Goal: Transaction & Acquisition: Purchase product/service

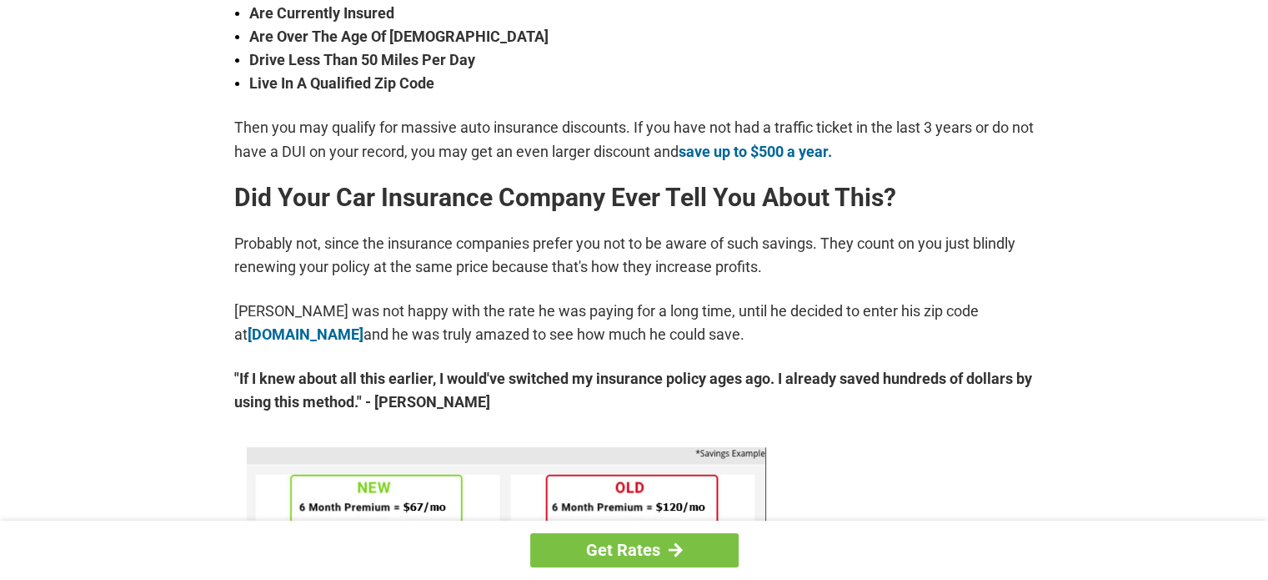
scroll to position [701, 0]
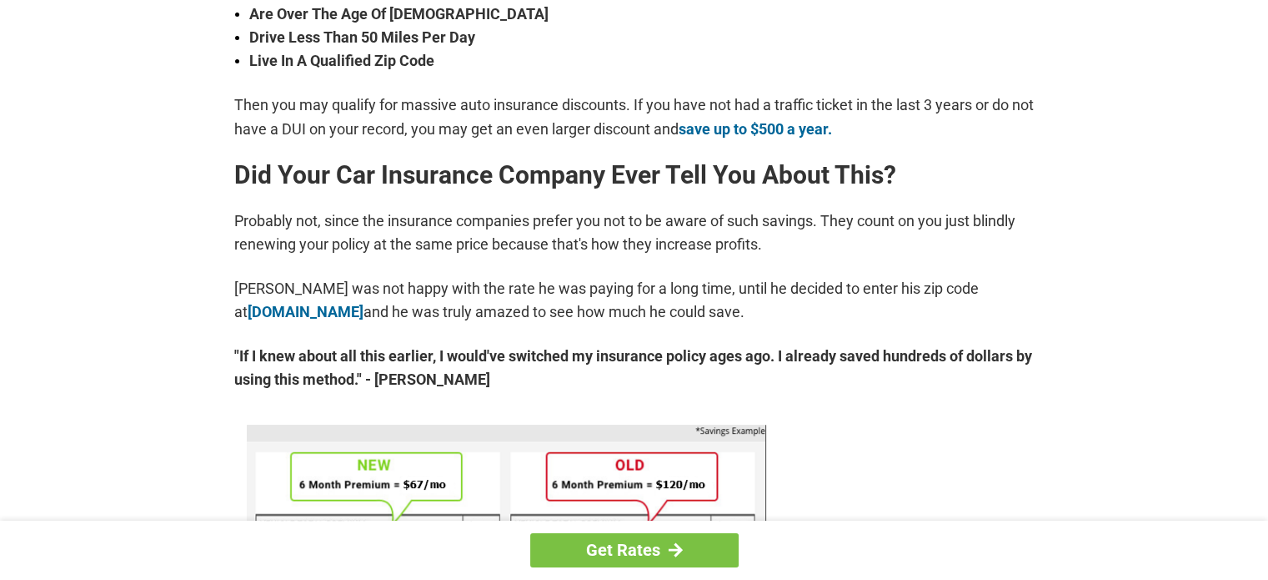
click at [1266, 569] on div "Get Rates" at bounding box center [634, 549] width 1268 height 59
click at [1267, 569] on div "Get Rates" at bounding box center [634, 549] width 1268 height 59
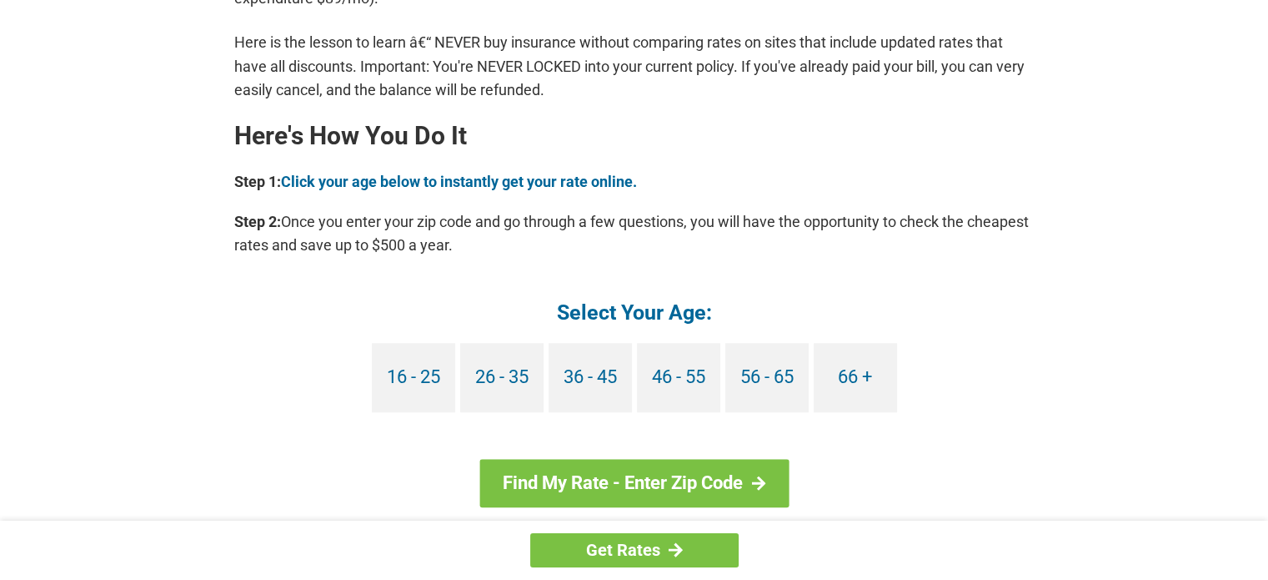
scroll to position [1468, 0]
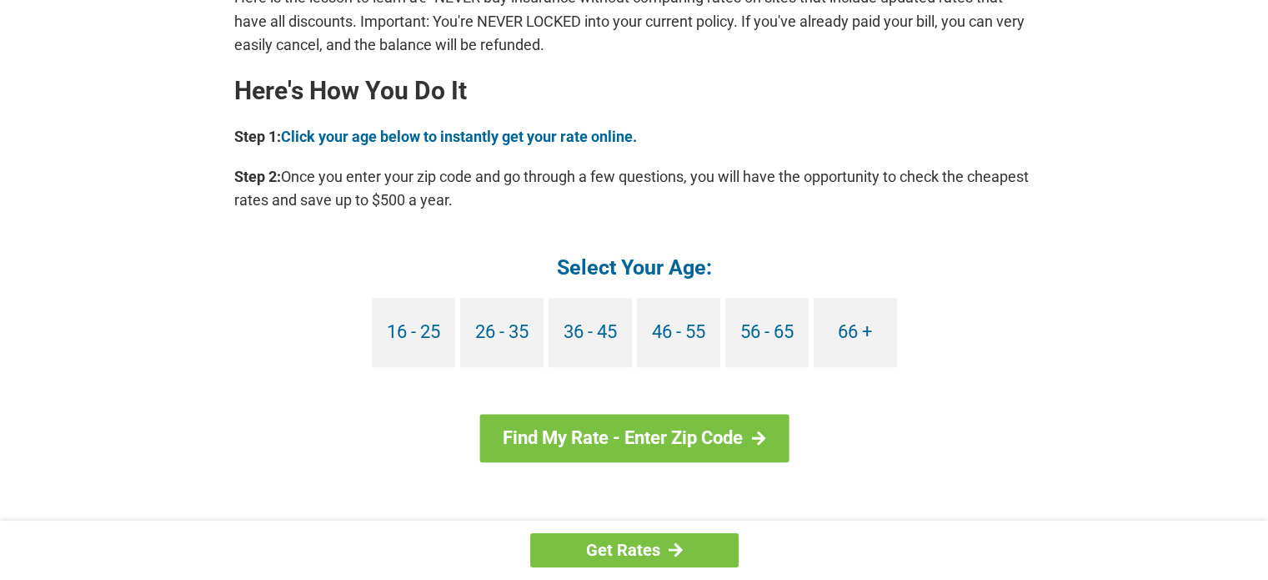
click at [1258, 567] on div "Get Rates" at bounding box center [634, 549] width 1268 height 59
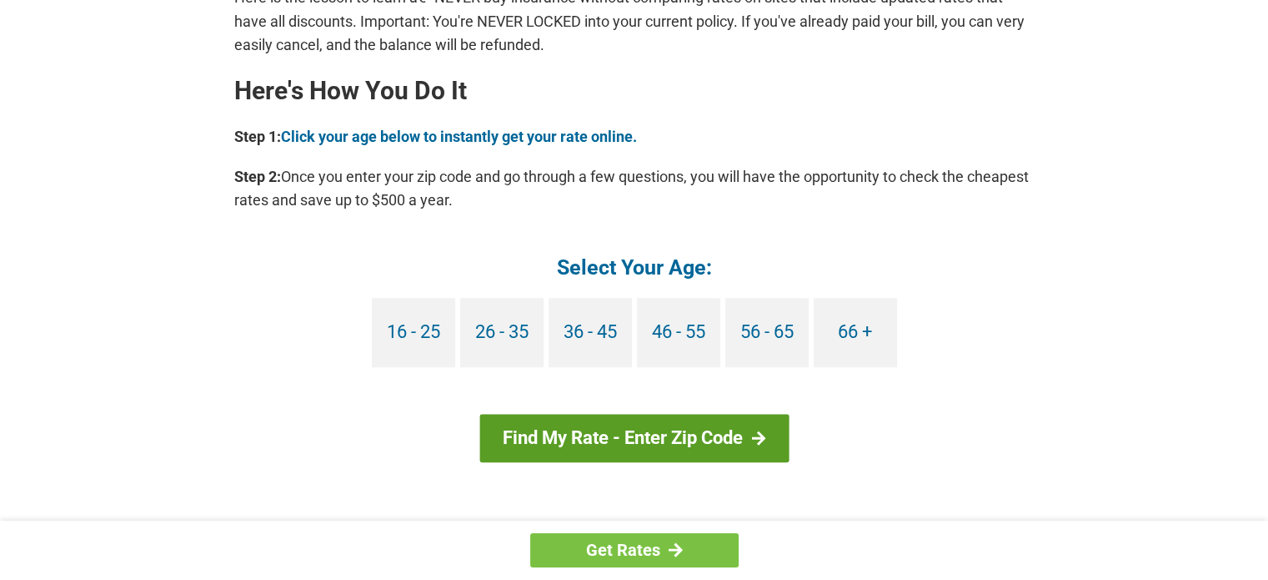
click at [691, 433] on link "Find My Rate - Enter Zip Code" at bounding box center [634, 438] width 309 height 48
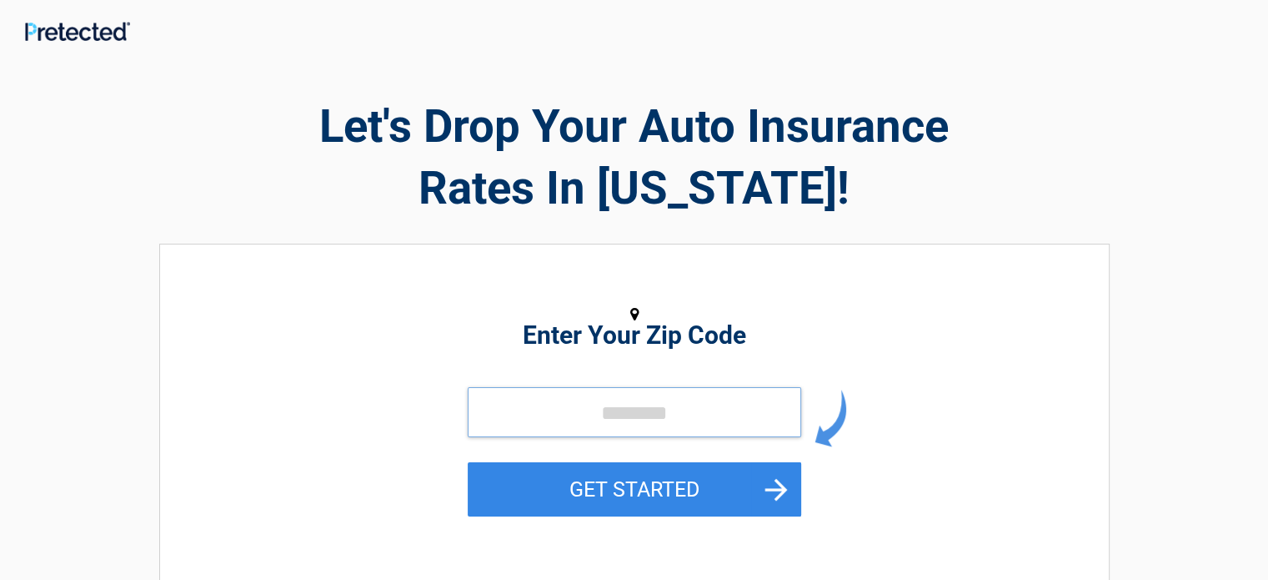
click at [684, 407] on input "tel" at bounding box center [635, 412] width 334 height 50
type input "*****"
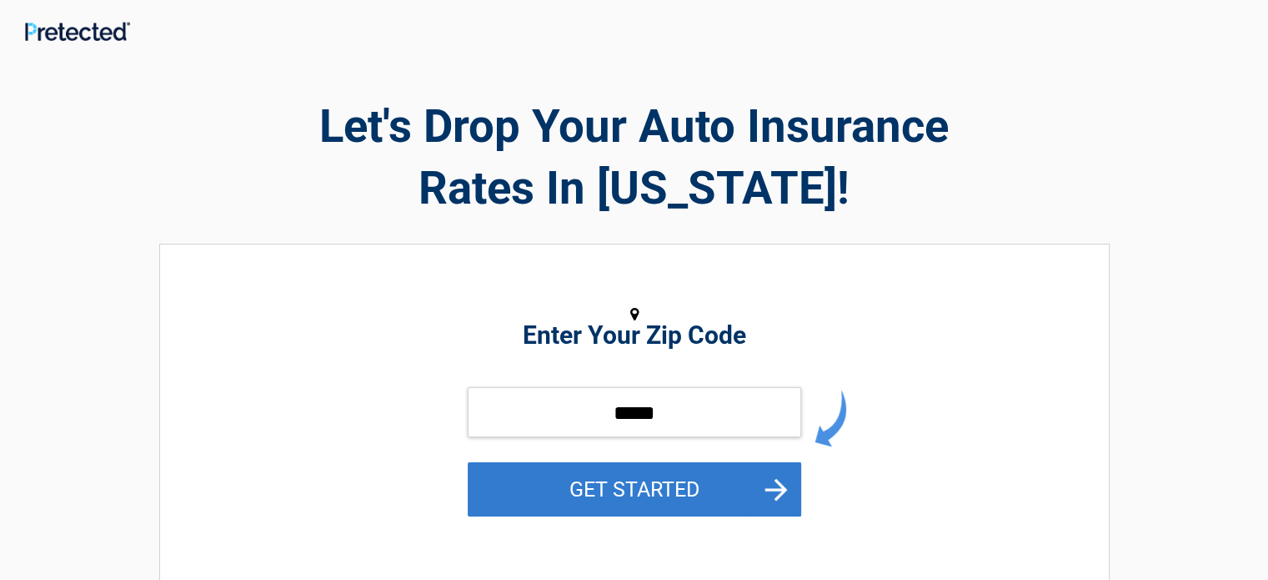
click at [615, 483] on button "GET STARTED" at bounding box center [635, 489] width 334 height 54
